Goal: Answer question/provide support: Answer question/provide support

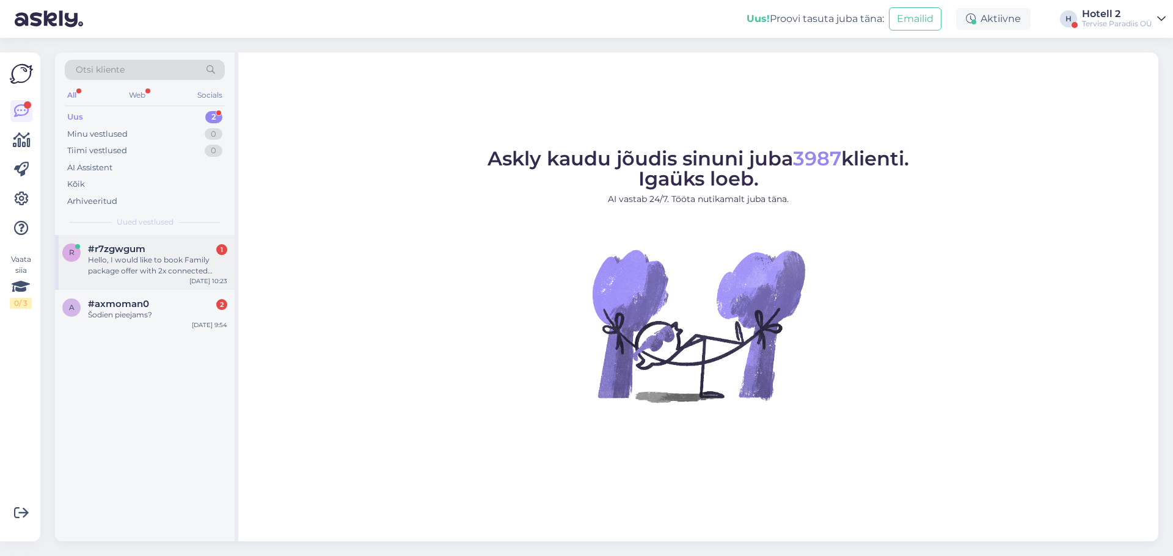
click at [148, 257] on div "Hello, I would like to book Family package offer with 2x connected rooms for 2x…" at bounding box center [157, 266] width 139 height 22
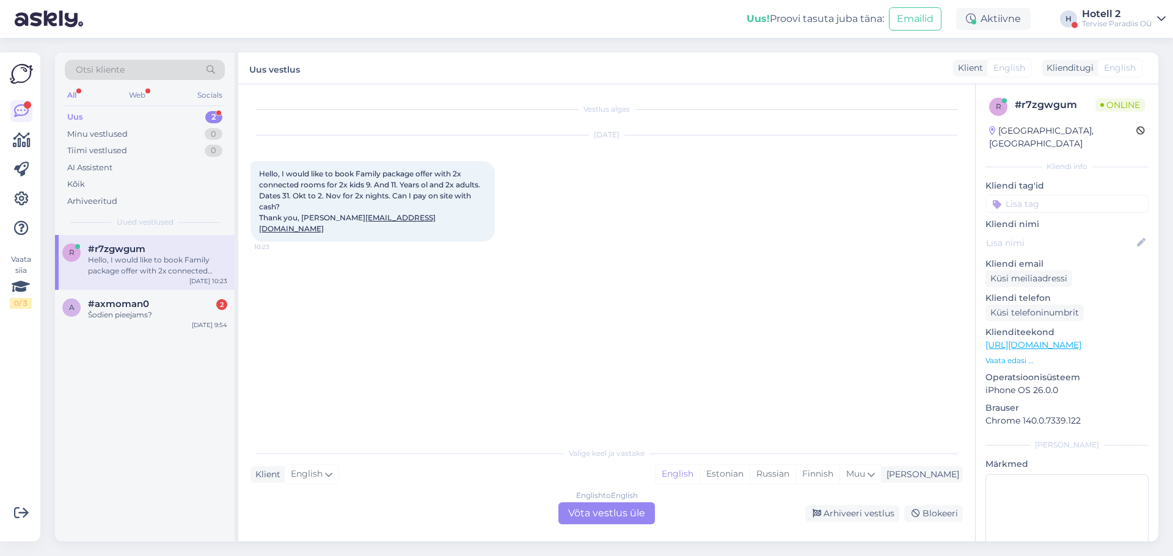
click at [626, 510] on div "English to English Võta vestlus üle" at bounding box center [606, 514] width 97 height 22
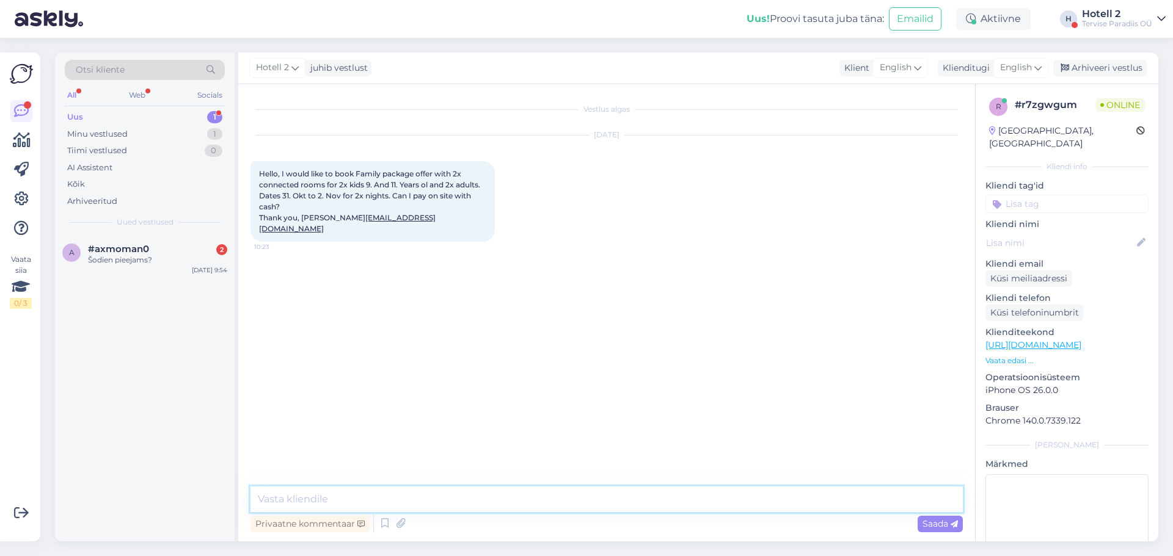
click at [610, 491] on textarea at bounding box center [606, 500] width 712 height 26
type textarea "Hello! Please send an e-mail to [EMAIL_ADDRESS][DOMAIN_NAME] to make a reservat…"
click at [933, 522] on span "Saada" at bounding box center [939, 524] width 35 height 11
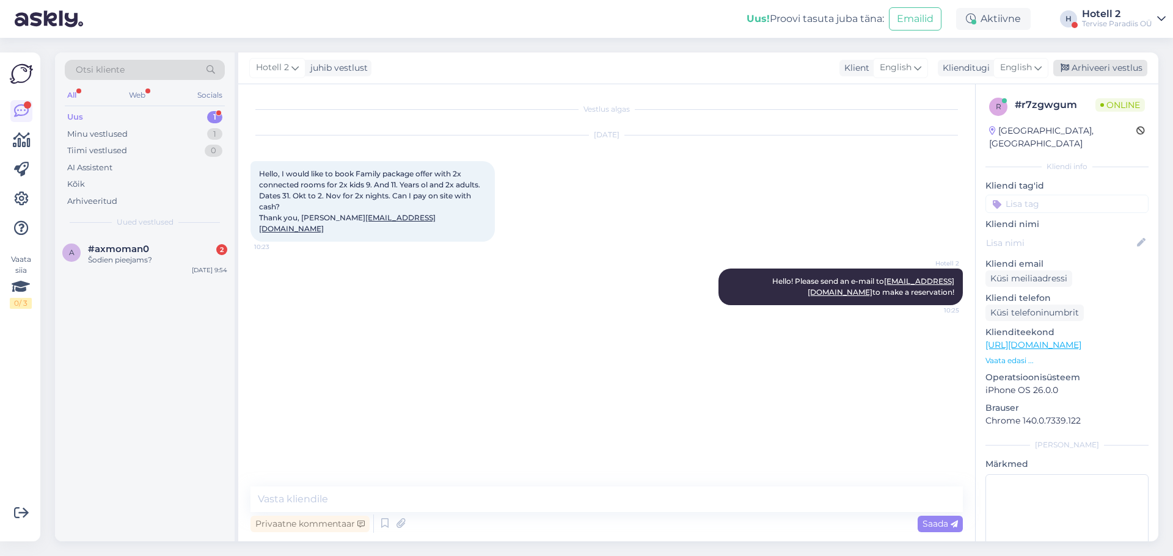
click at [1099, 67] on div "Arhiveeri vestlus" at bounding box center [1100, 68] width 94 height 16
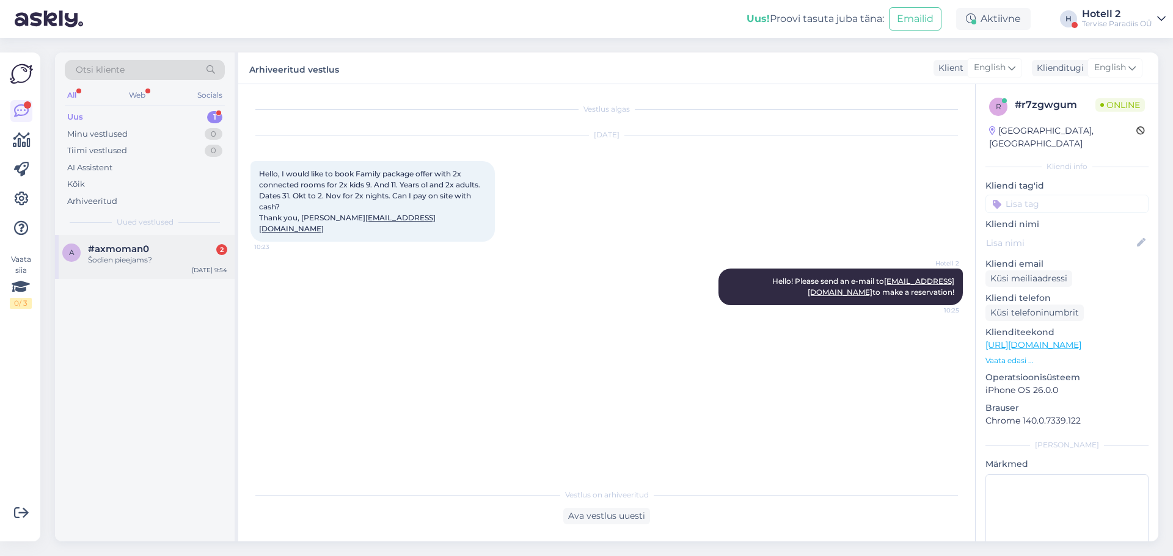
click at [172, 254] on div "#axmoman0 2" at bounding box center [157, 249] width 139 height 11
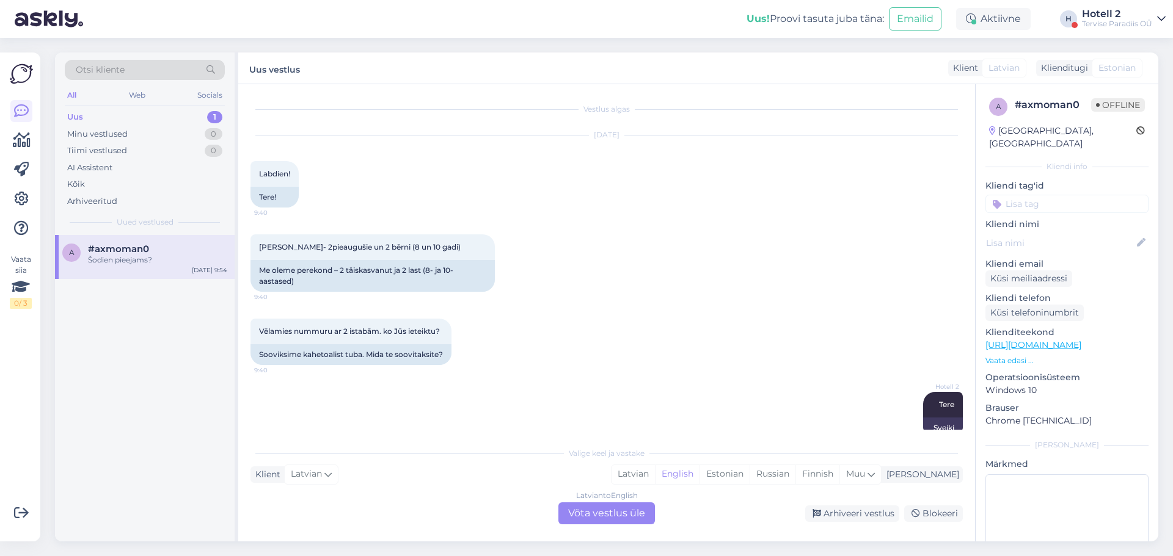
scroll to position [275, 0]
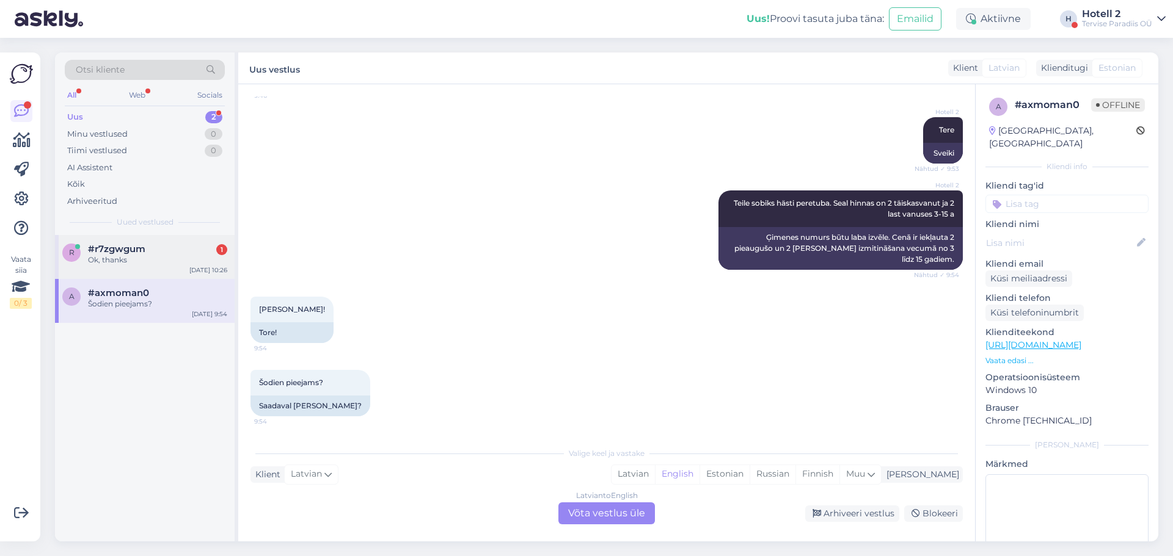
click at [181, 248] on div "#r7zgwgum 1" at bounding box center [157, 249] width 139 height 11
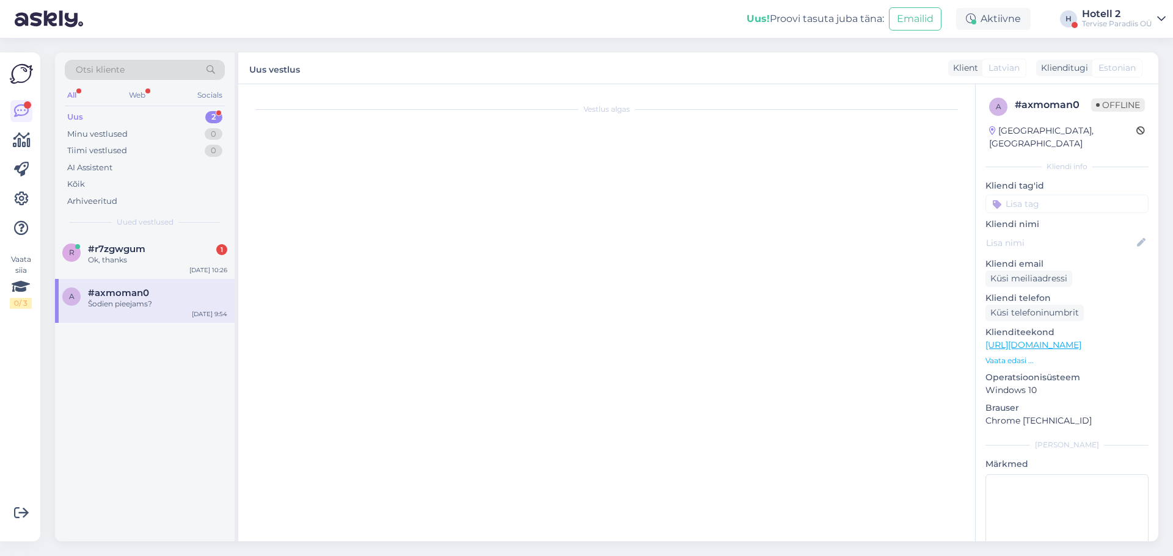
scroll to position [0, 0]
